Goal: Task Accomplishment & Management: Manage account settings

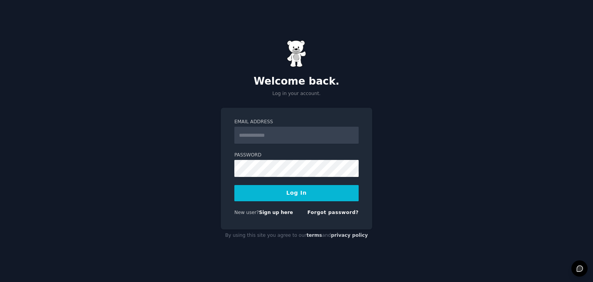
click at [269, 137] on input "Email Address" at bounding box center [296, 135] width 124 height 17
type input "**********"
click at [303, 198] on button "Log In" at bounding box center [296, 193] width 124 height 16
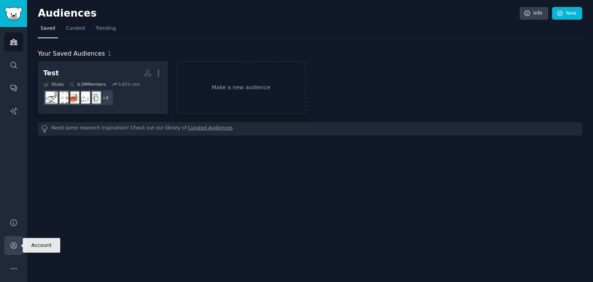
click at [14, 243] on icon "Sidebar" at bounding box center [14, 245] width 8 height 8
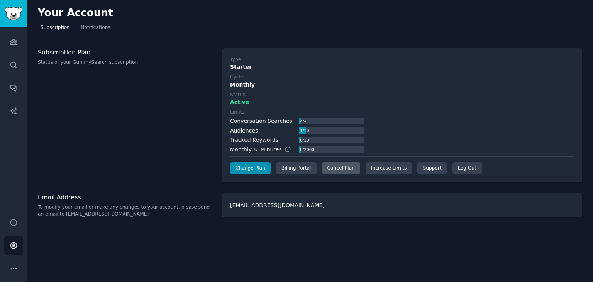
click at [330, 171] on div "Cancel Plan" at bounding box center [341, 168] width 38 height 12
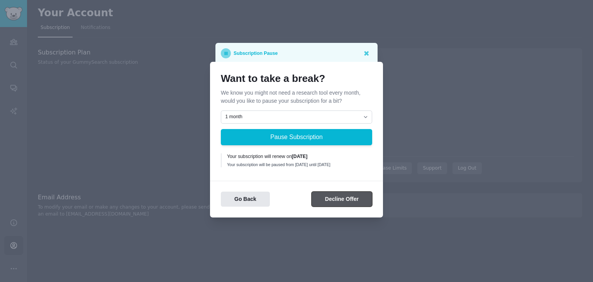
click at [344, 201] on button "Decline Offer" at bounding box center [342, 199] width 61 height 15
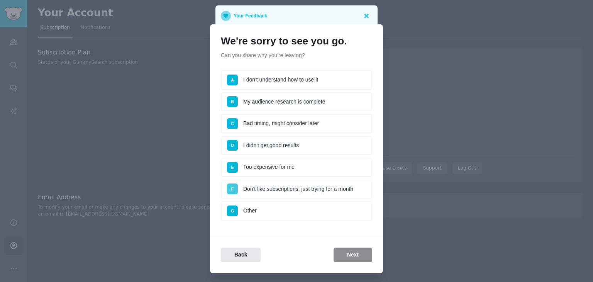
click at [231, 187] on span "F" at bounding box center [232, 188] width 2 height 5
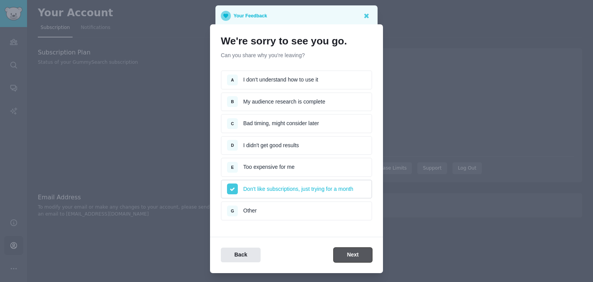
click at [357, 253] on button "Next" at bounding box center [353, 254] width 39 height 15
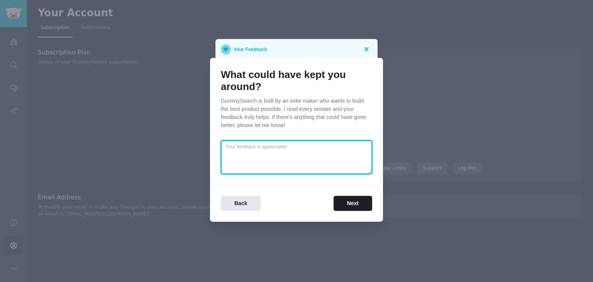
click at [245, 146] on textarea at bounding box center [296, 157] width 151 height 34
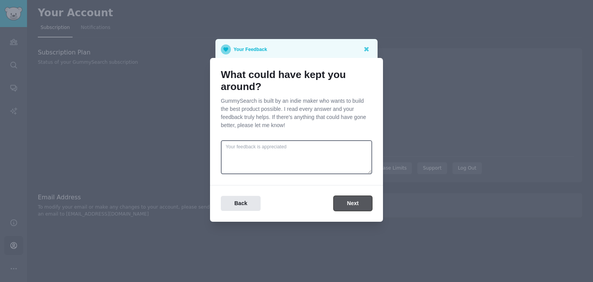
click at [338, 201] on button "Next" at bounding box center [353, 203] width 39 height 15
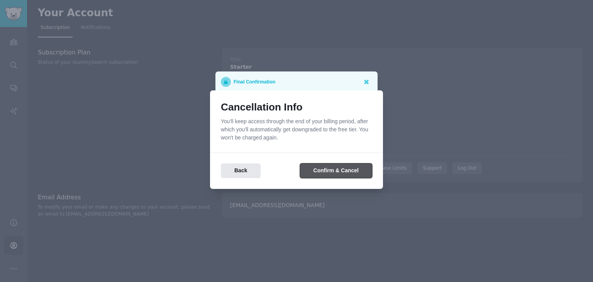
click at [326, 172] on button "Confirm & Cancel" at bounding box center [336, 170] width 72 height 15
